Goal: Communication & Community: Answer question/provide support

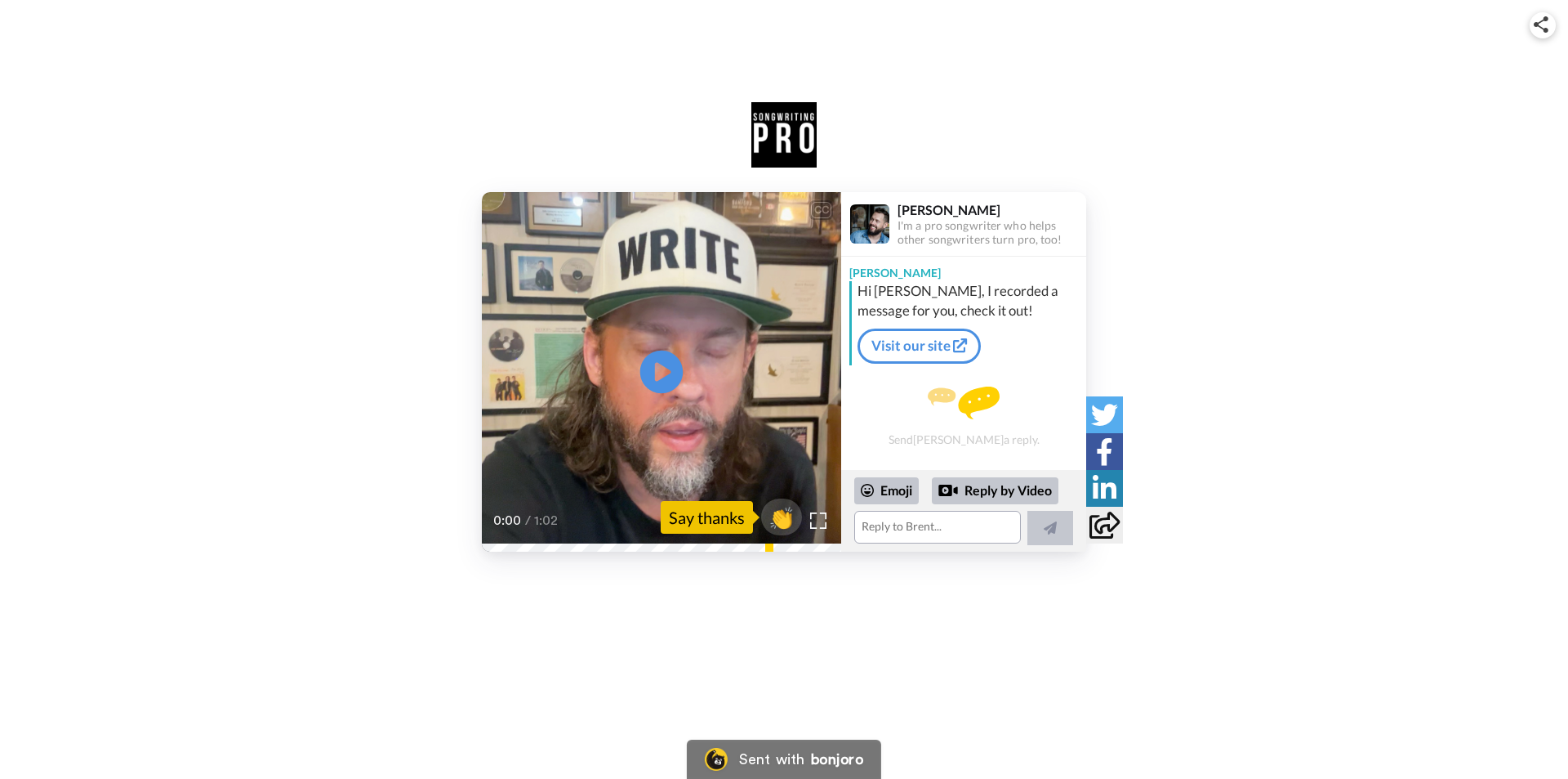
click at [665, 366] on icon at bounding box center [662, 373] width 44 height 44
click at [892, 521] on textarea at bounding box center [937, 527] width 166 height 33
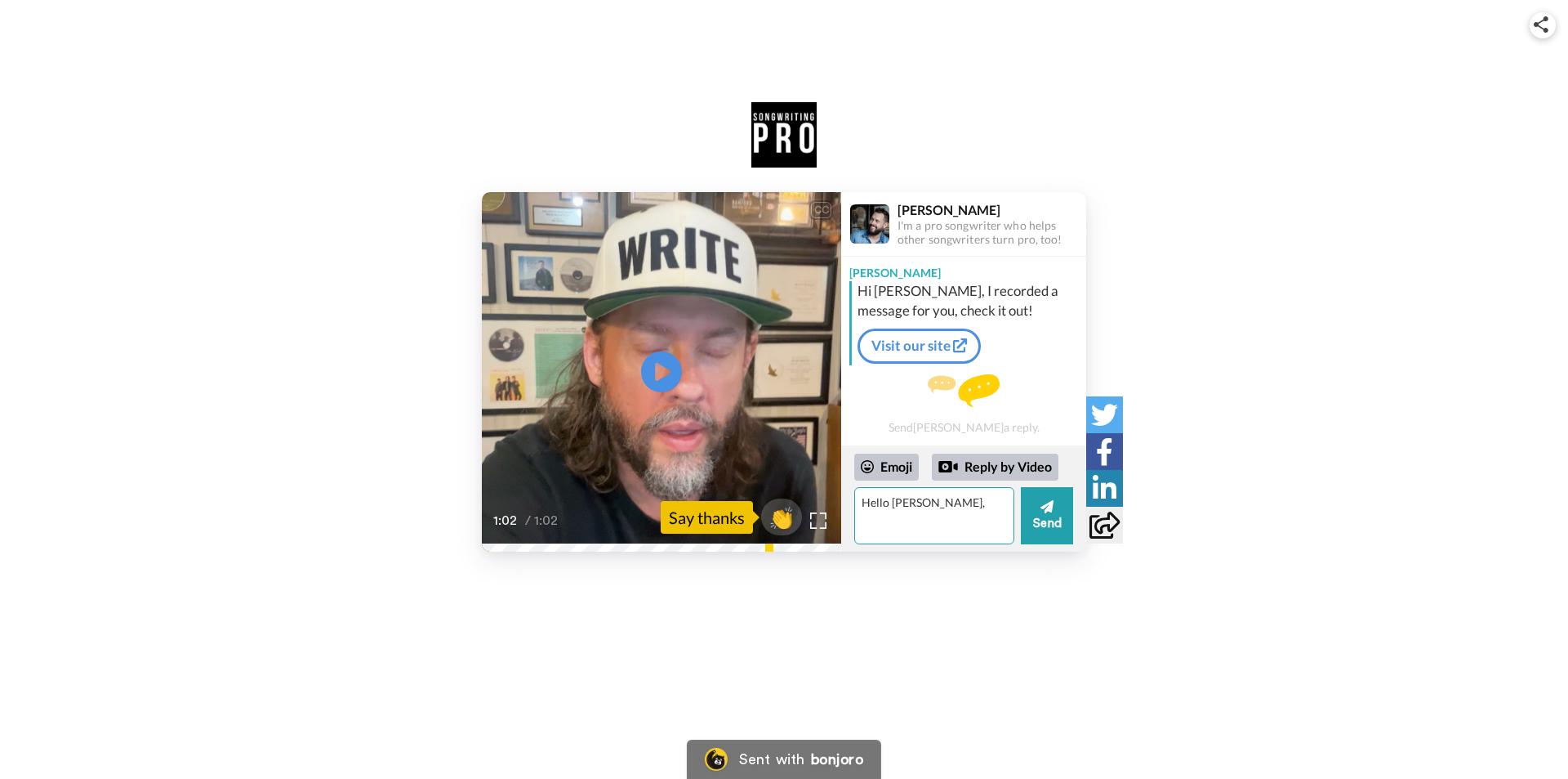
type textarea "Hello [PERSON_NAME],"
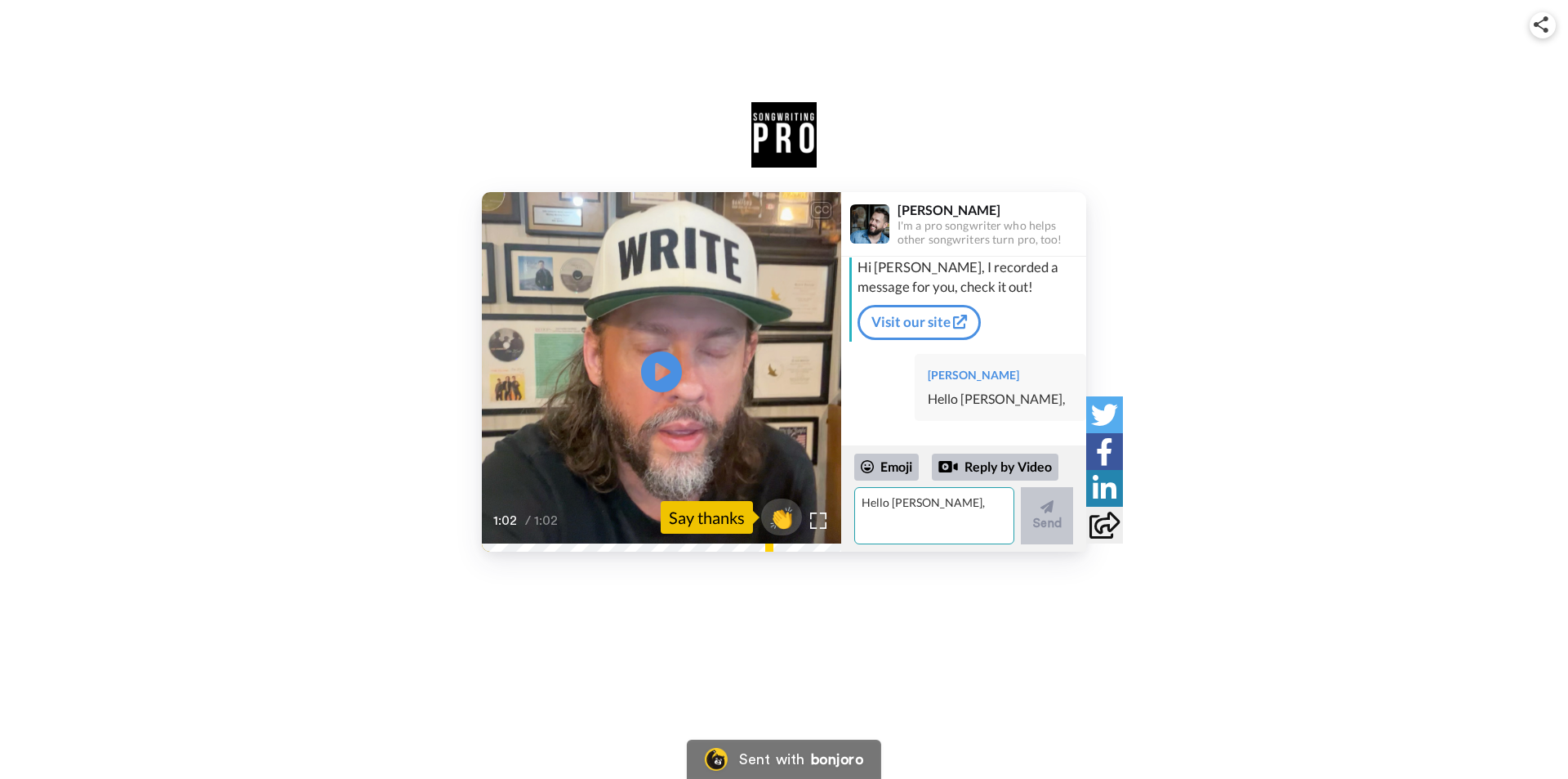
click at [906, 508] on textarea "Hello [PERSON_NAME]," at bounding box center [934, 515] width 160 height 57
click at [954, 523] on textarea "Thank you so much for your message. Firstly," at bounding box center [934, 515] width 160 height 57
drag, startPoint x: 956, startPoint y: 515, endPoint x: 911, endPoint y: 523, distance: 45.7
click at [911, 523] on textarea "Thank you so much for your message. Firstly, I" at bounding box center [934, 515] width 160 height 57
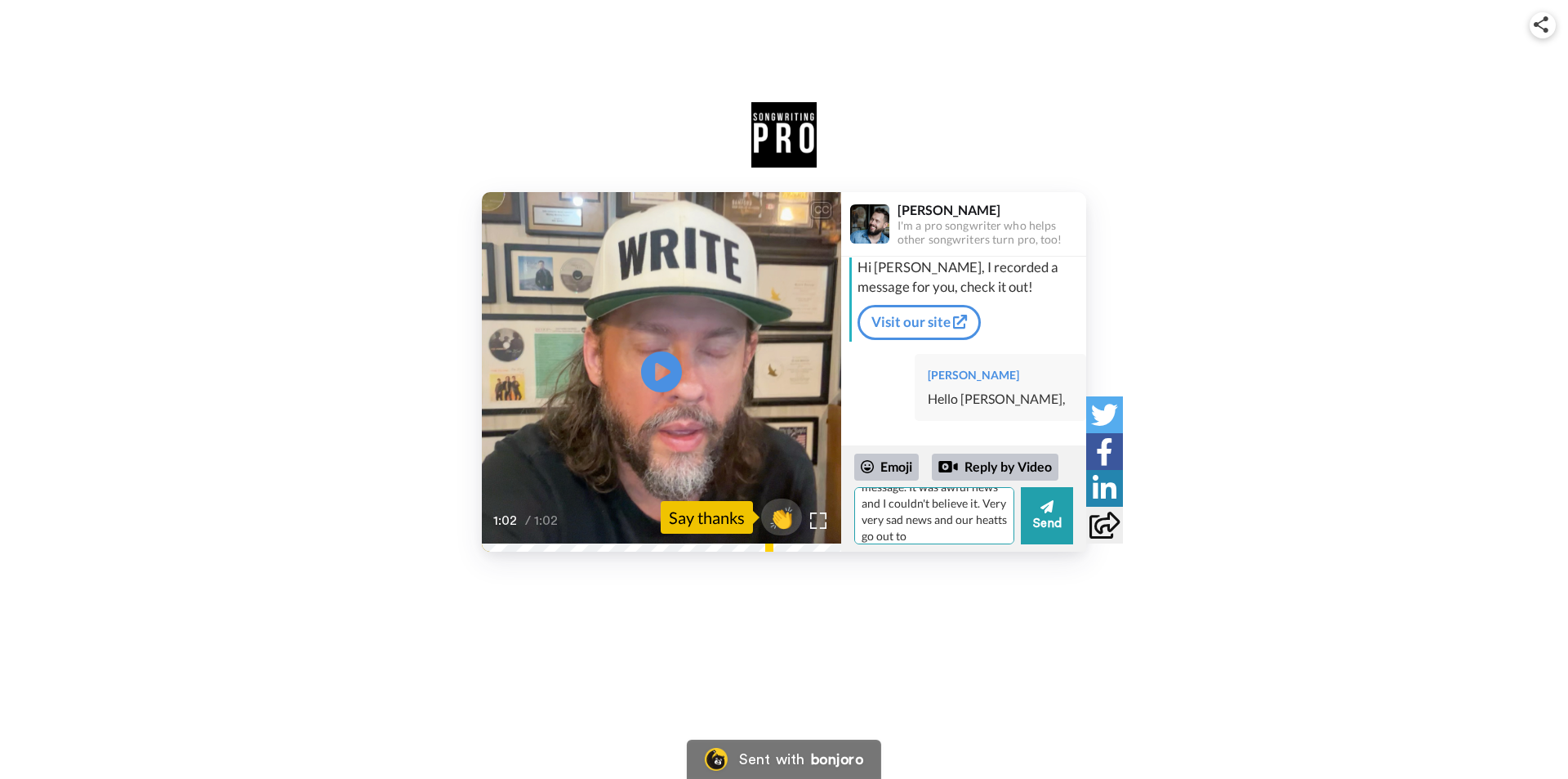
click at [902, 534] on textarea "Thank you so much for your message. It was awful news and I couldn't believe it…" at bounding box center [934, 515] width 160 height 57
click at [964, 534] on textarea "Thank you so much for your message. It was awful news and I couldn't believe it…" at bounding box center [934, 515] width 160 height 57
click at [977, 511] on textarea "Thank you so much for your message. It was awful news and I couldn't believe it…" at bounding box center [934, 515] width 160 height 57
click at [924, 529] on textarea "Thank you so much for your message. It was awful news and I couldn't believe it…" at bounding box center [934, 515] width 160 height 57
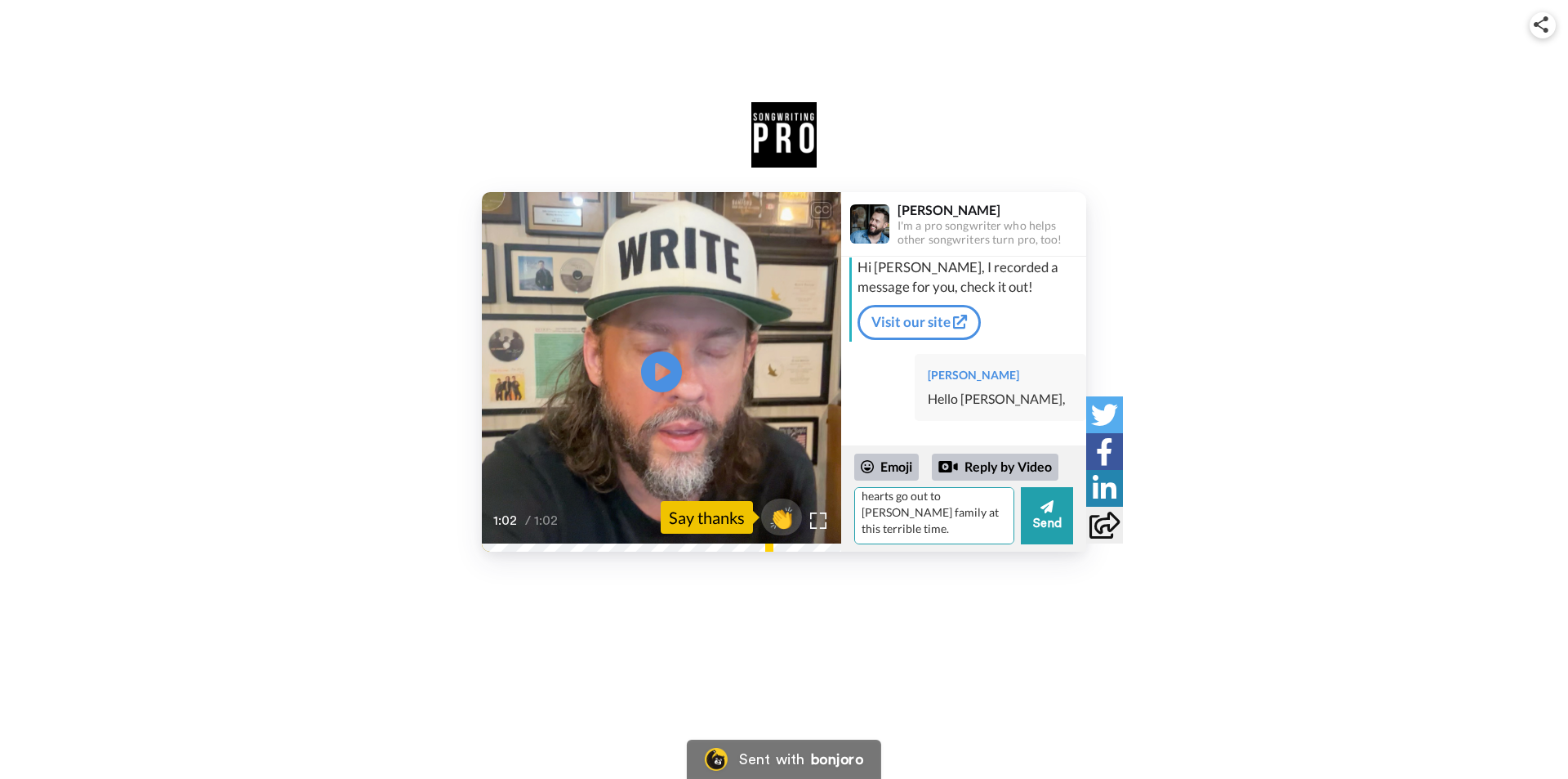
scroll to position [0, 0]
click at [936, 516] on textarea "Thank you so much for your message. It was awful news and I couldn't believe it…" at bounding box center [934, 515] width 160 height 57
click at [893, 525] on textarea "Thank you so much for your message. It was awful news and I couldn't believe it…" at bounding box center [934, 515] width 160 height 57
type textarea "Thank you so much for your message. It was awful news and I couldn't believe it…"
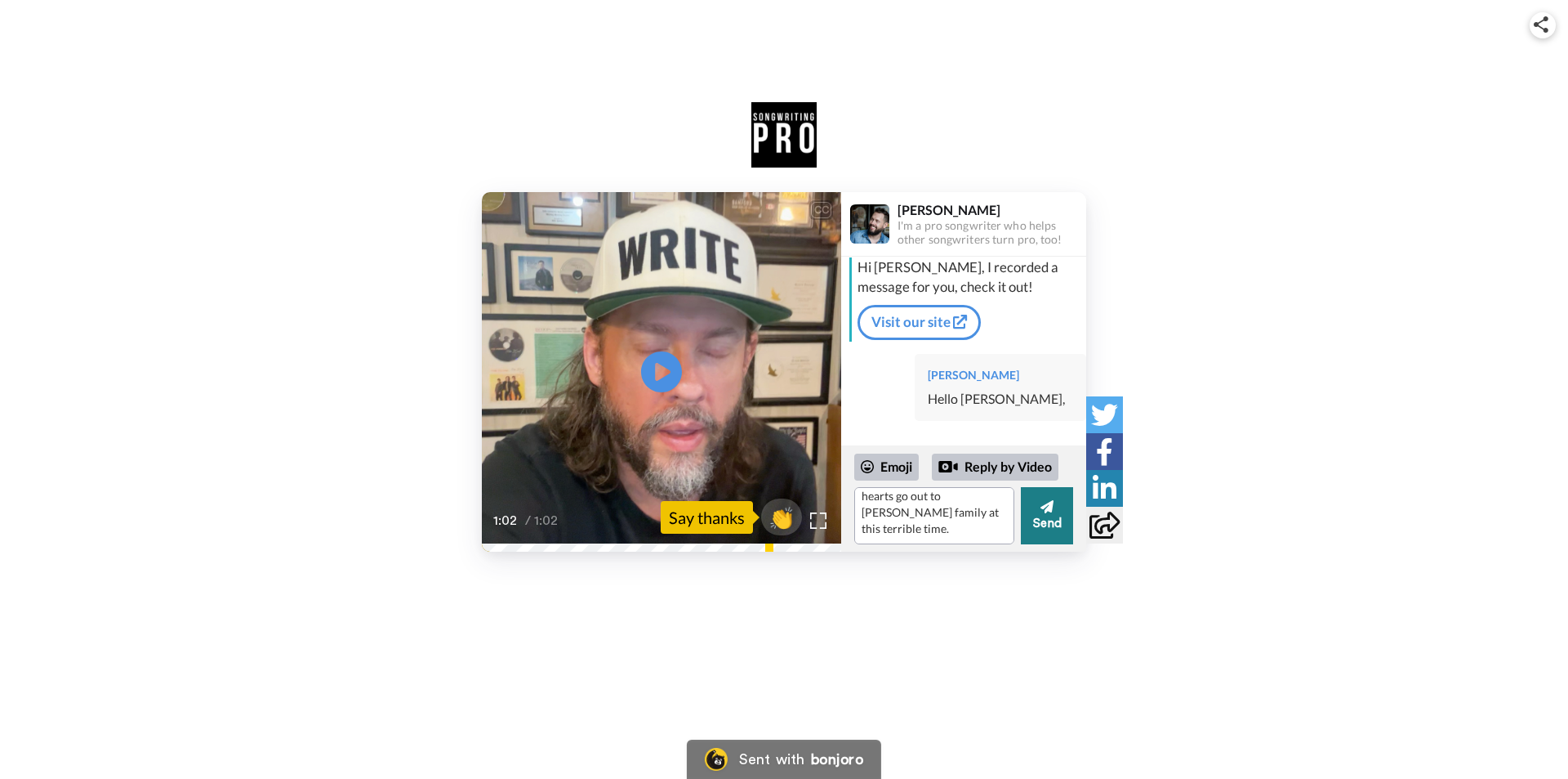
click at [1045, 520] on button "Send" at bounding box center [1047, 515] width 53 height 57
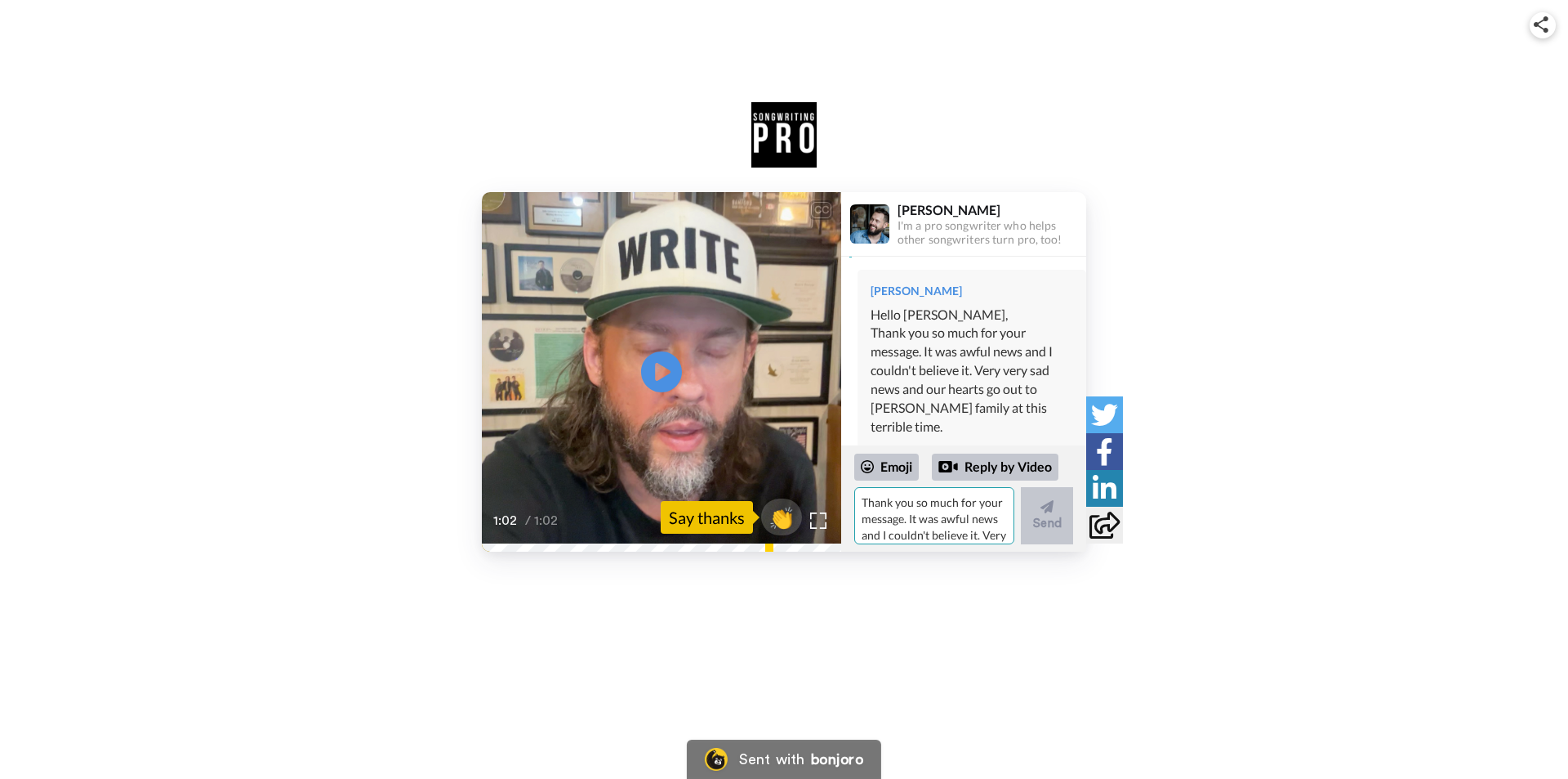
click at [881, 505] on textarea "Thank you so much for your message. It was awful news and I couldn't believe it…" at bounding box center [934, 515] width 160 height 57
click at [858, 520] on textarea "Yes, music has been a solace for me during" at bounding box center [934, 515] width 160 height 57
click at [998, 515] on textarea "Yes, music has been a solace & inspiration for me during" at bounding box center [934, 515] width 160 height 57
click at [897, 539] on textarea "Yes, music has been a solace & inspiration for me during my entire life and aft…" at bounding box center [934, 515] width 160 height 57
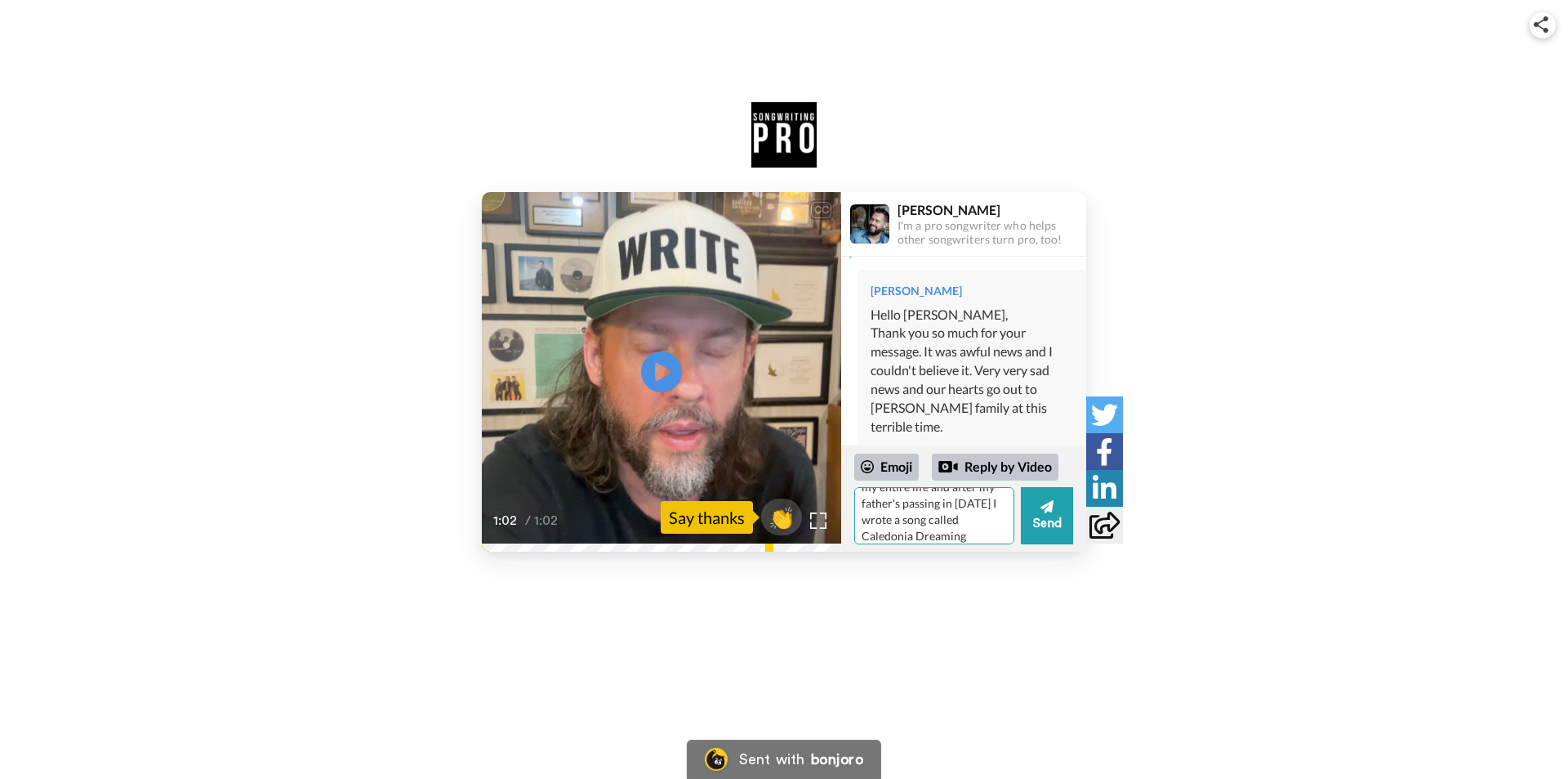
click at [975, 534] on textarea "Yes, music has been a solace & inspiration for me during my entire life and aft…" at bounding box center [934, 515] width 160 height 57
click at [962, 504] on textarea "Yes, music has been a solace & inspiration for me during my entire life and aft…" at bounding box center [934, 515] width 160 height 57
click at [984, 530] on textarea "Yes, music has been a solace & inspiration for me during my entire life and aft…" at bounding box center [934, 515] width 160 height 57
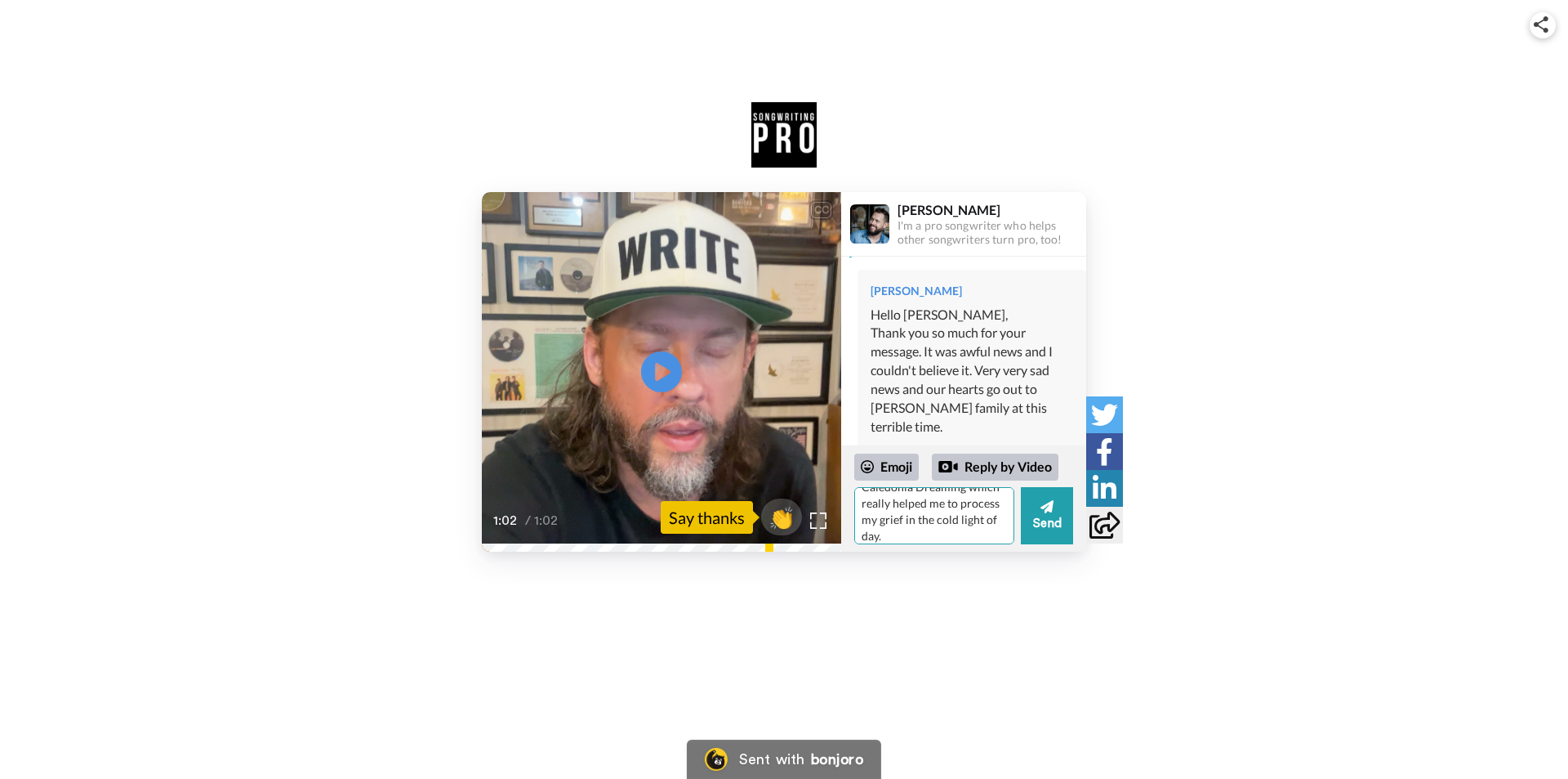
scroll to position [0, 0]
click at [886, 504] on textarea "Yes, music has been a solace & inspiration for me during my entire life and aft…" at bounding box center [934, 515] width 160 height 57
click at [942, 531] on textarea "Yes, music has been a solace & inspiration for me during my entire life and aft…" at bounding box center [934, 515] width 160 height 57
click at [958, 530] on textarea "Yes, music has been a solace & inspiration for me during my entire life and aft…" at bounding box center [934, 515] width 160 height 57
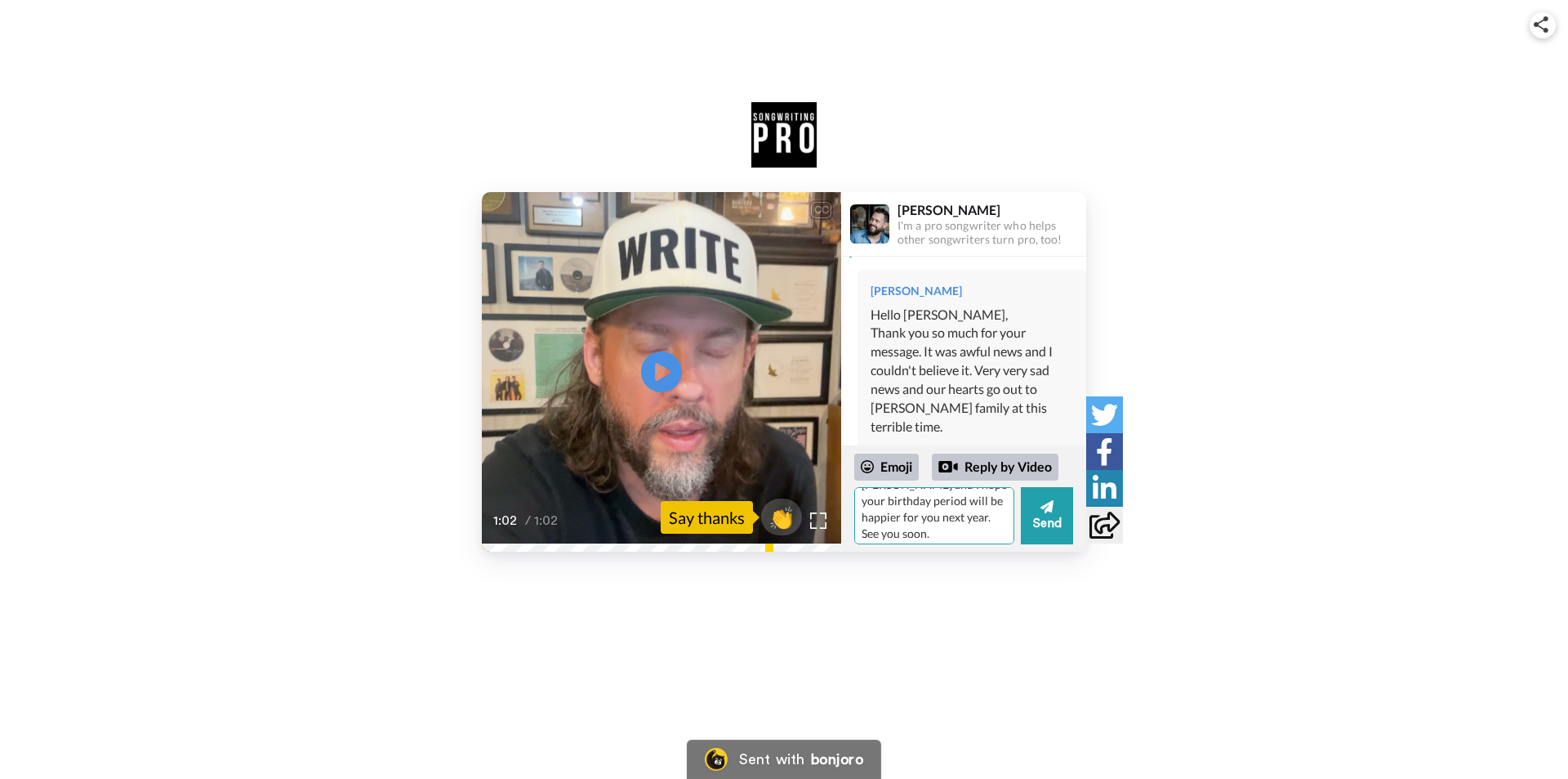
scroll to position [203, 0]
type textarea "Yes, music has been a solace & inspiration for me during my entire life and aft…"
click at [1045, 511] on icon at bounding box center [1047, 506] width 13 height 13
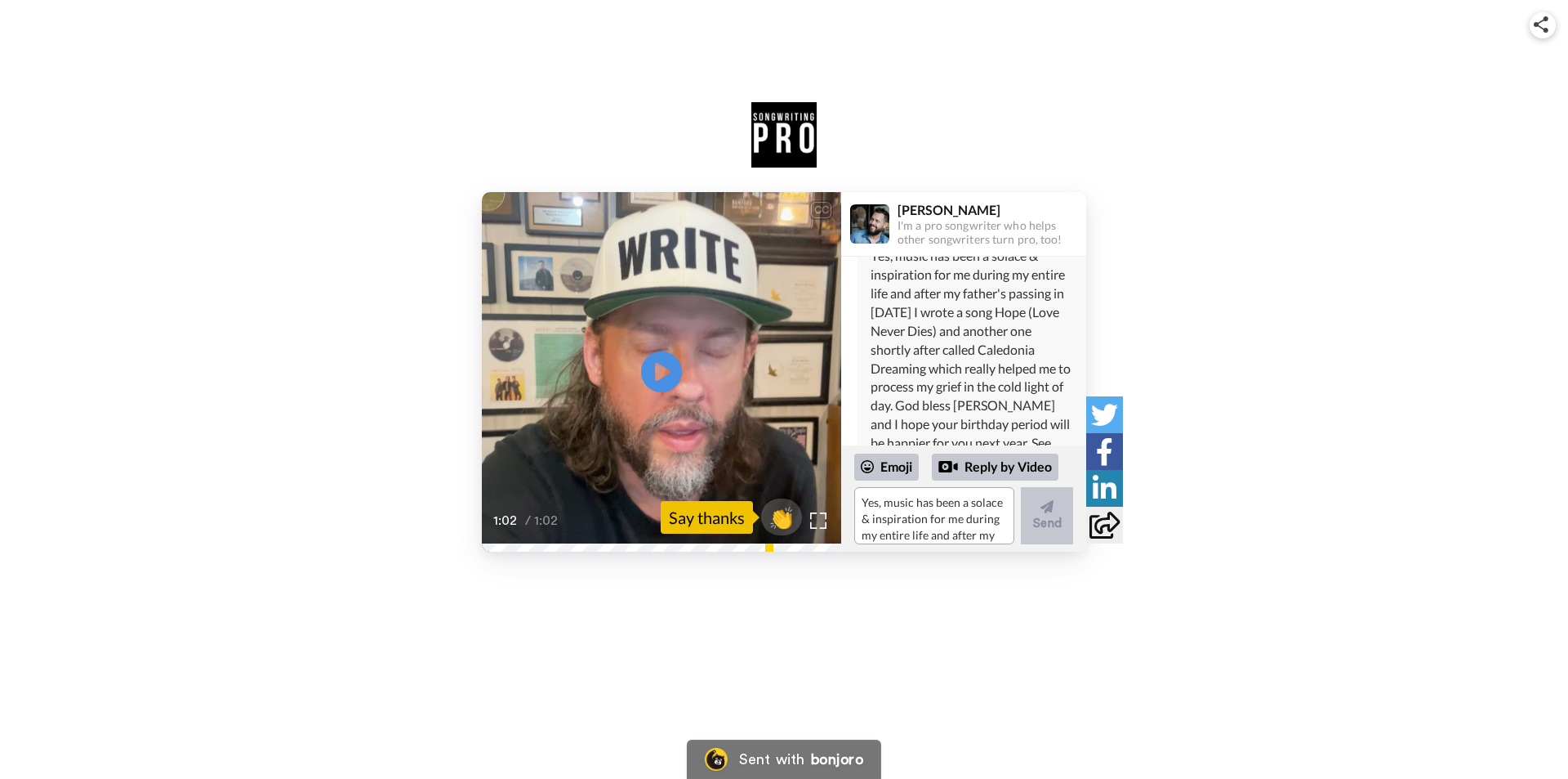
scroll to position [325, 0]
